Goal: Task Accomplishment & Management: Use online tool/utility

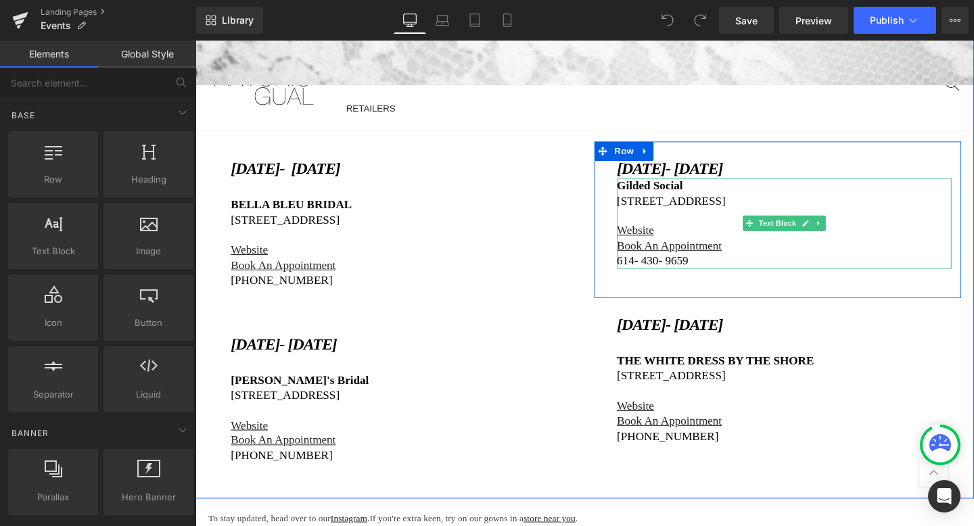
scroll to position [411, 0]
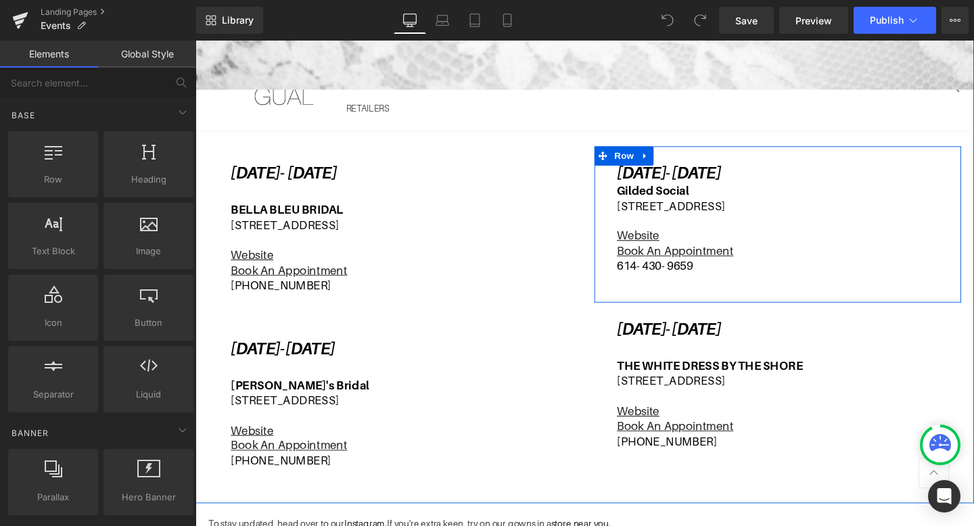
click at [893, 177] on p "[DATE]- [DATE]" at bounding box center [815, 180] width 352 height 20
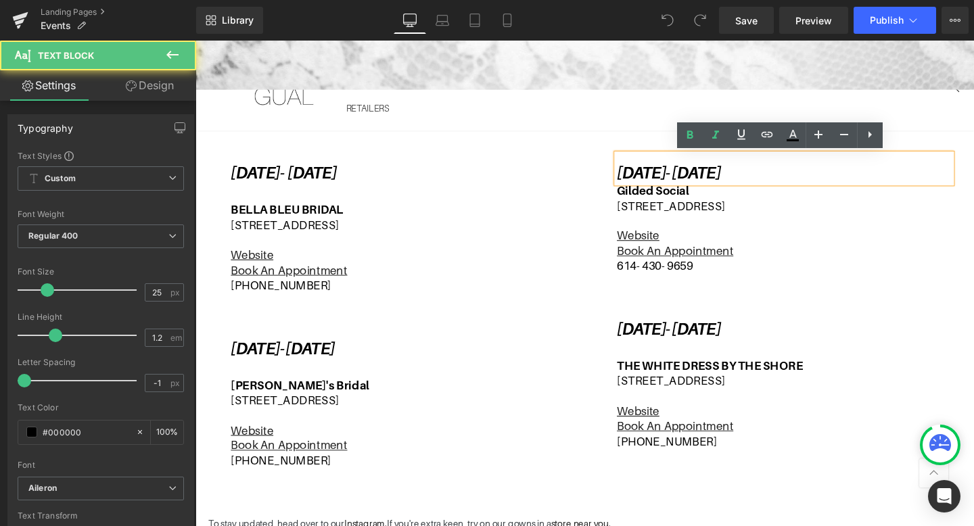
click at [893, 177] on p "[DATE]- [DATE]" at bounding box center [815, 180] width 352 height 20
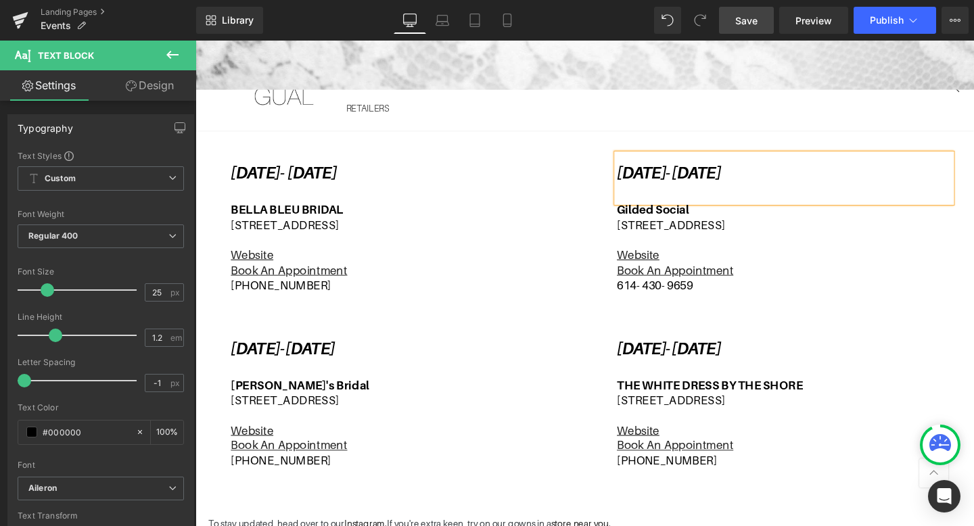
click at [761, 19] on link "Save" at bounding box center [746, 20] width 55 height 27
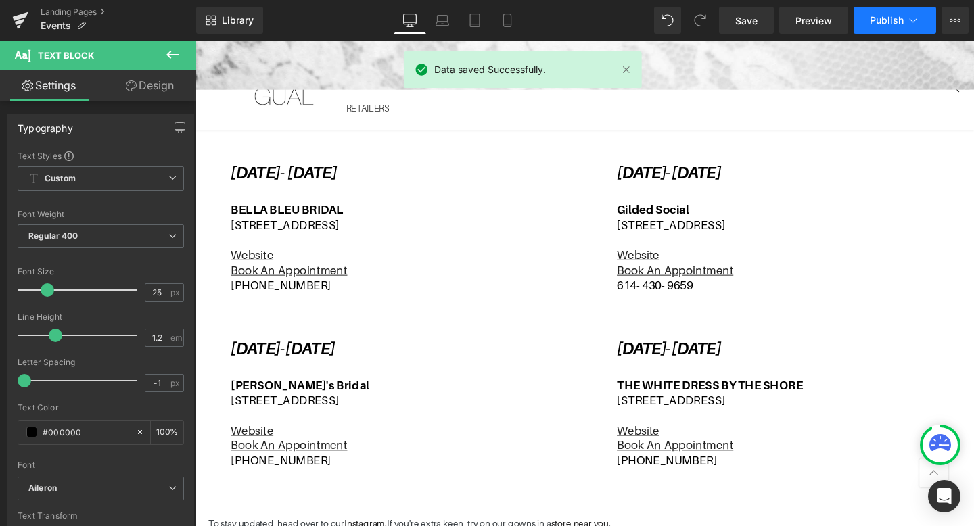
click at [897, 20] on span "Publish" at bounding box center [887, 20] width 34 height 11
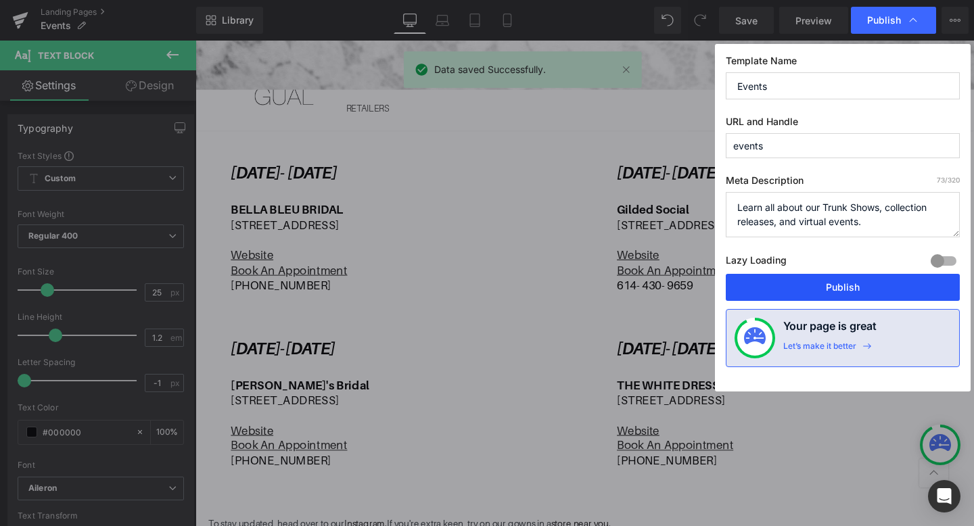
click at [802, 287] on button "Publish" at bounding box center [843, 287] width 234 height 27
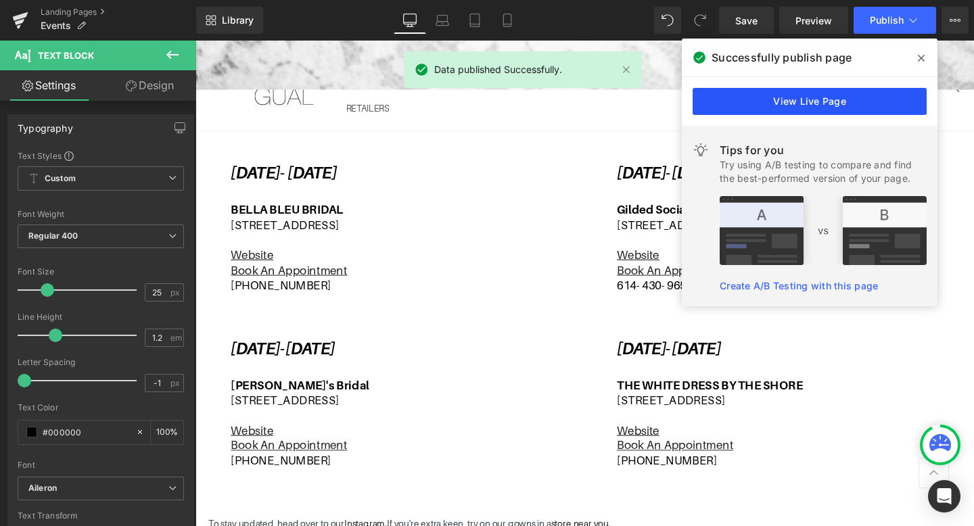
click at [816, 106] on link "View Live Page" at bounding box center [810, 101] width 234 height 27
